Goal: Task Accomplishment & Management: Manage account settings

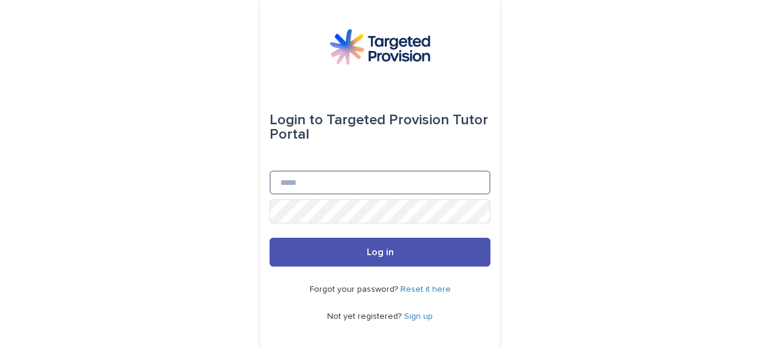
click at [363, 184] on input "Email" at bounding box center [380, 182] width 221 height 24
type input "**********"
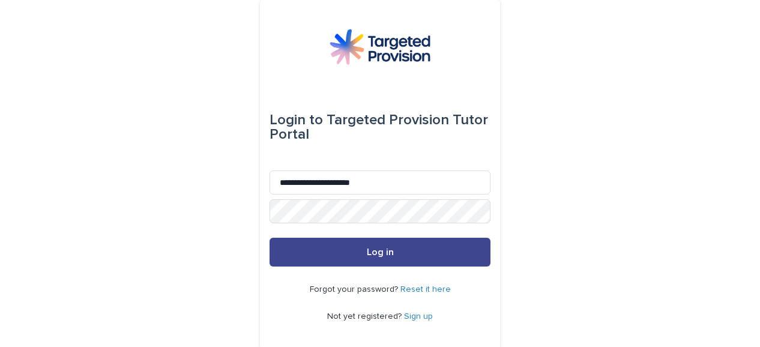
click at [346, 250] on button "Log in" at bounding box center [380, 252] width 221 height 29
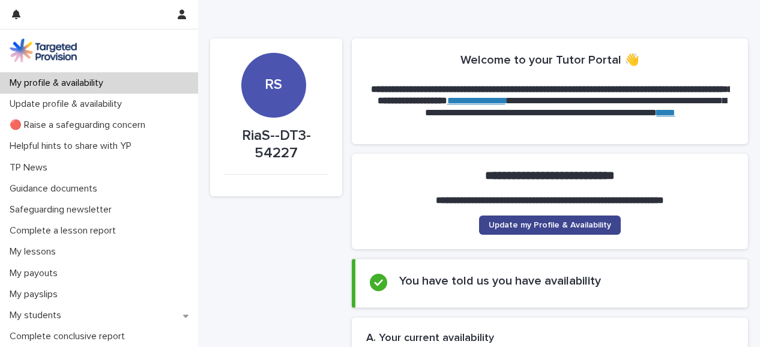
click at [526, 221] on span "Update my Profile & Availability" at bounding box center [550, 225] width 122 height 8
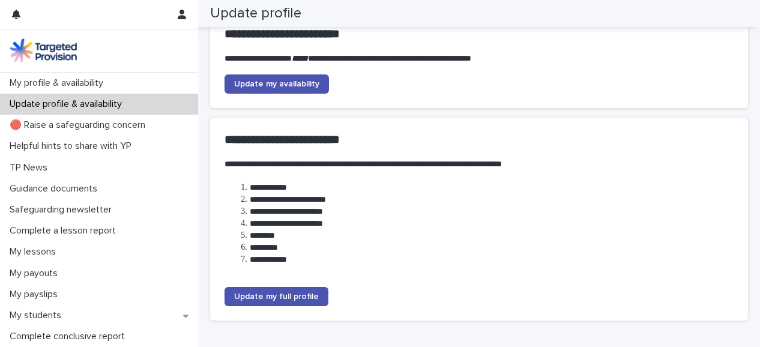
scroll to position [220, 0]
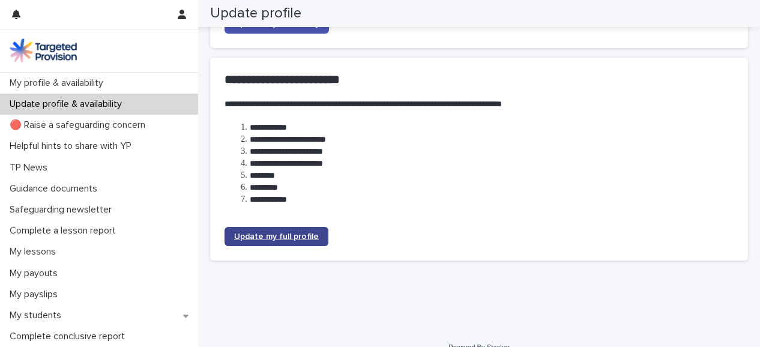
click at [311, 233] on span "Update my full profile" at bounding box center [276, 236] width 85 height 8
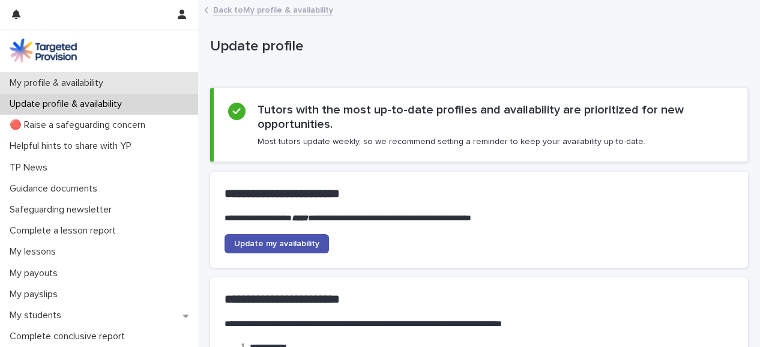
click at [97, 77] on p "My profile & availability" at bounding box center [59, 82] width 108 height 11
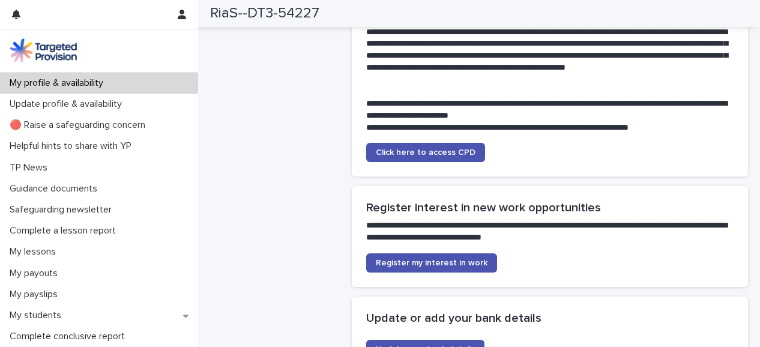
scroll to position [2411, 0]
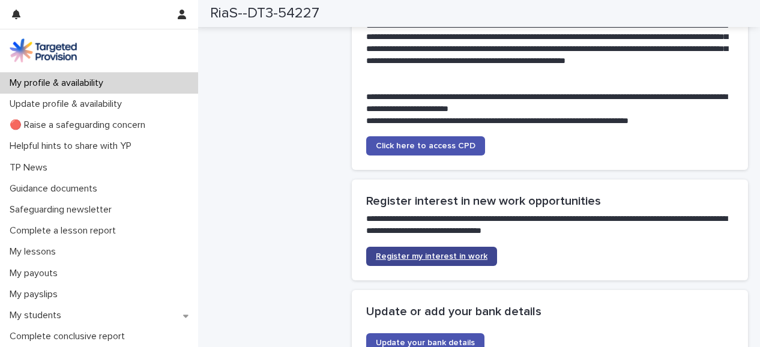
click at [379, 252] on span "Register my interest in work" at bounding box center [432, 256] width 112 height 8
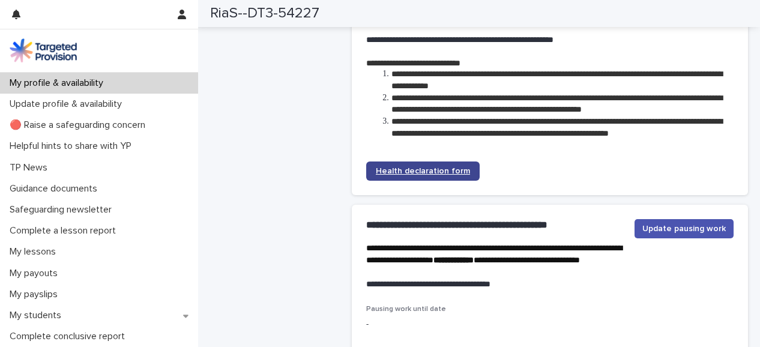
scroll to position [2827, 0]
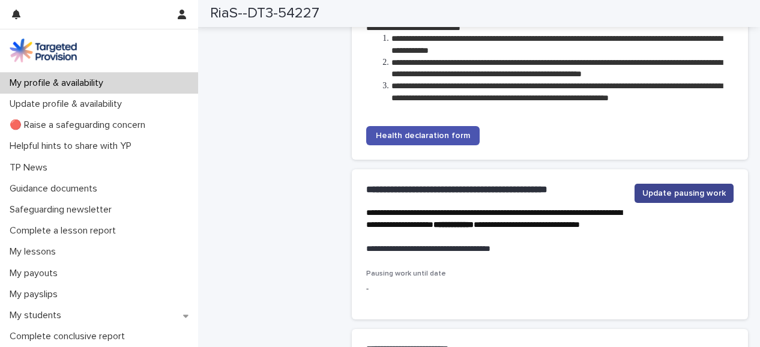
click at [648, 195] on span "Update pausing work" at bounding box center [683, 193] width 83 height 12
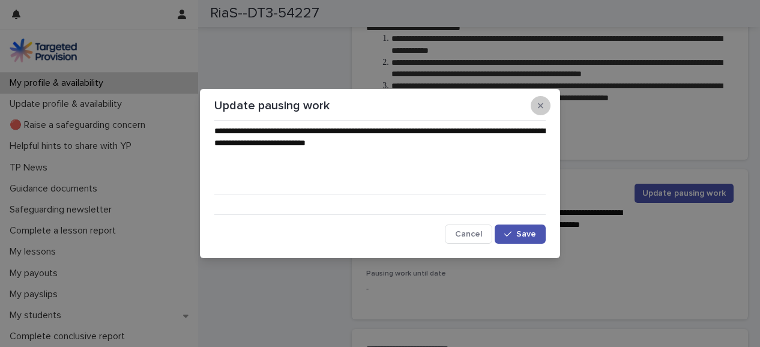
click at [543, 109] on icon "button" at bounding box center [540, 105] width 5 height 8
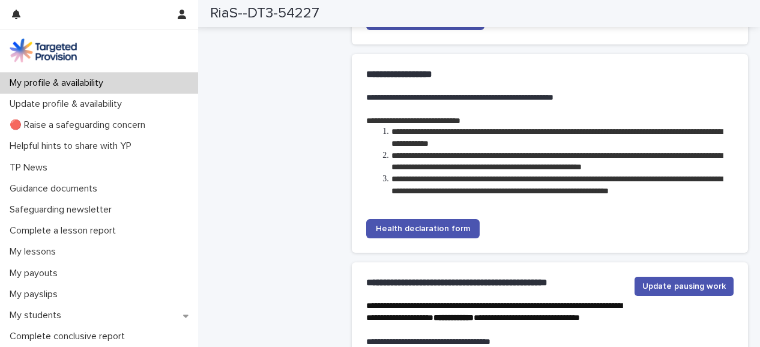
scroll to position [2716, 0]
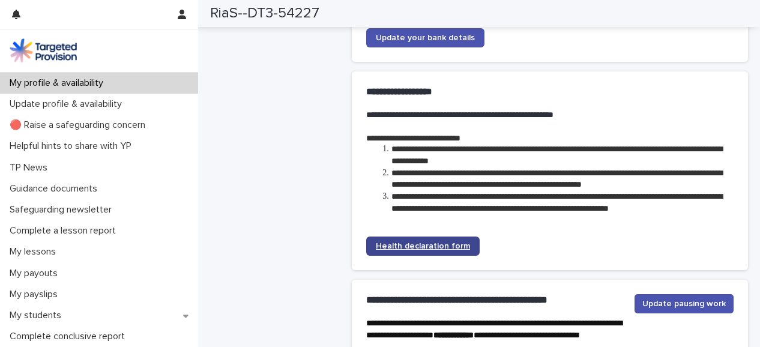
click at [425, 250] on span "Health declaration form" at bounding box center [423, 246] width 94 height 8
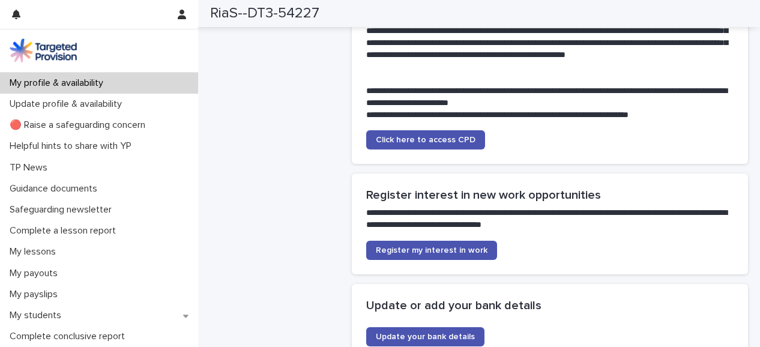
scroll to position [2429, 0]
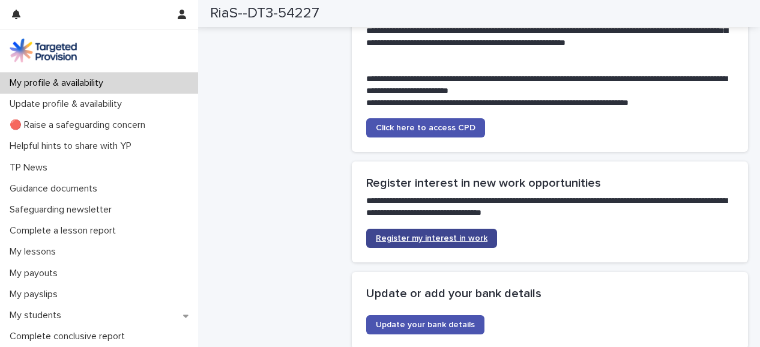
click at [453, 234] on span "Register my interest in work" at bounding box center [432, 238] width 112 height 8
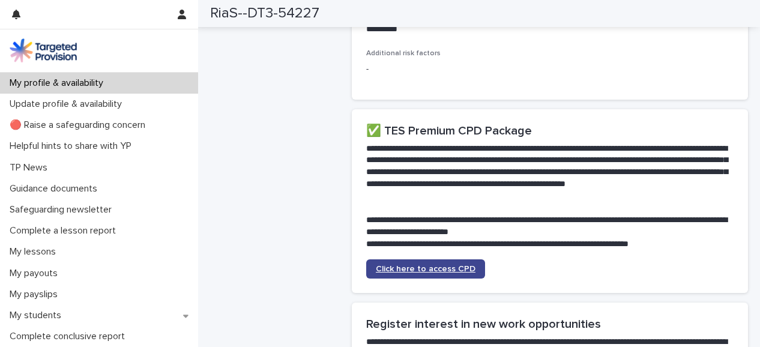
scroll to position [2289, 0]
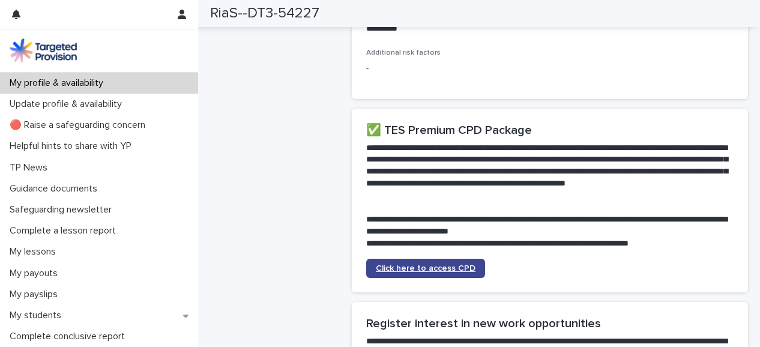
click at [402, 264] on span "Click here to access CPD" at bounding box center [426, 268] width 100 height 8
